Goal: Navigation & Orientation: Find specific page/section

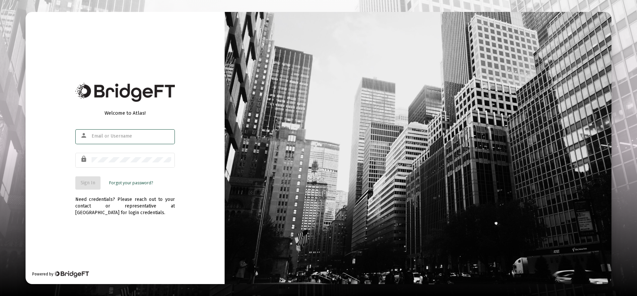
type input "[EMAIL_ADDRESS][DOMAIN_NAME]"
click at [87, 188] on button "Sign In" at bounding box center [87, 183] width 25 height 13
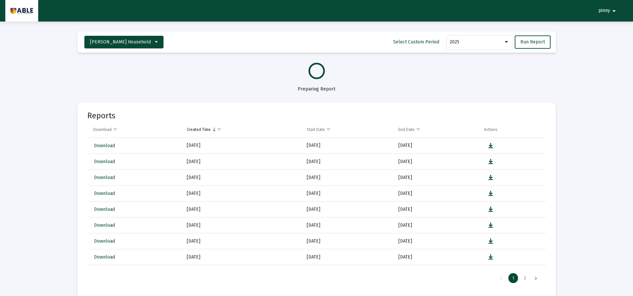
select select "View all"
